Goal: Task Accomplishment & Management: Complete application form

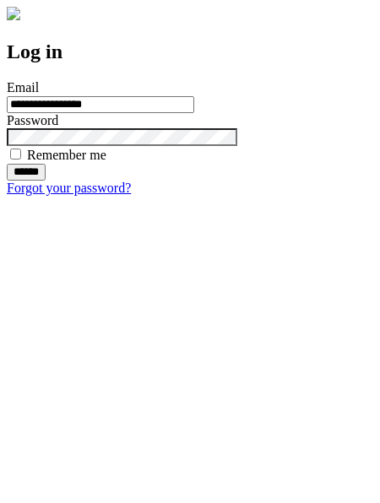
type input "**********"
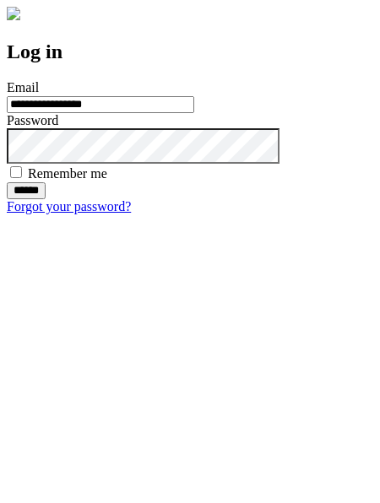
click at [46, 199] on input "******" at bounding box center [26, 190] width 39 height 17
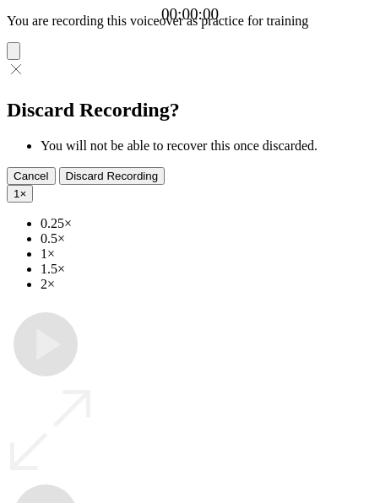
type input "**********"
